Goal: Information Seeking & Learning: Learn about a topic

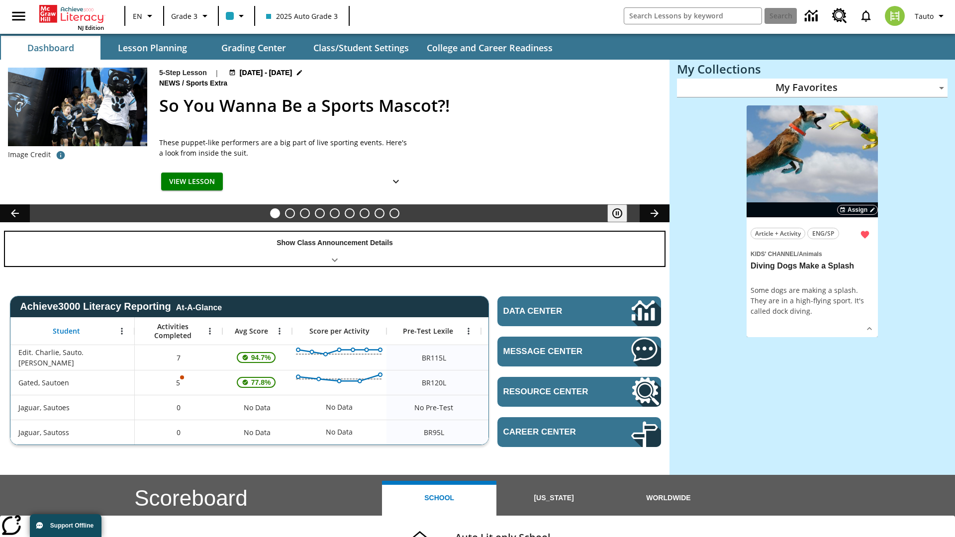
click at [335, 249] on div "Show Class Announcement Details" at bounding box center [335, 249] width 660 height 34
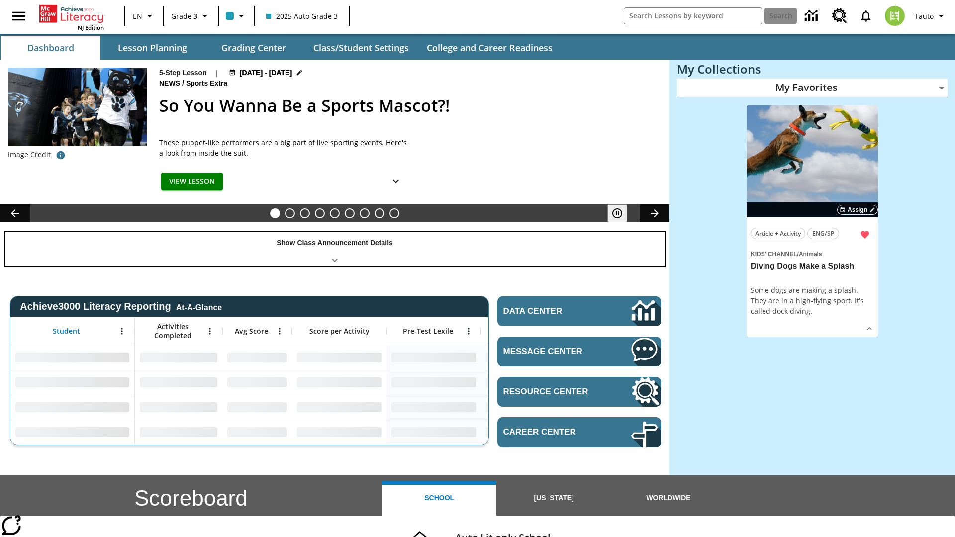
click at [335, 249] on div "Show Class Announcement Details" at bounding box center [335, 249] width 660 height 34
